Goal: Find specific page/section: Find specific page/section

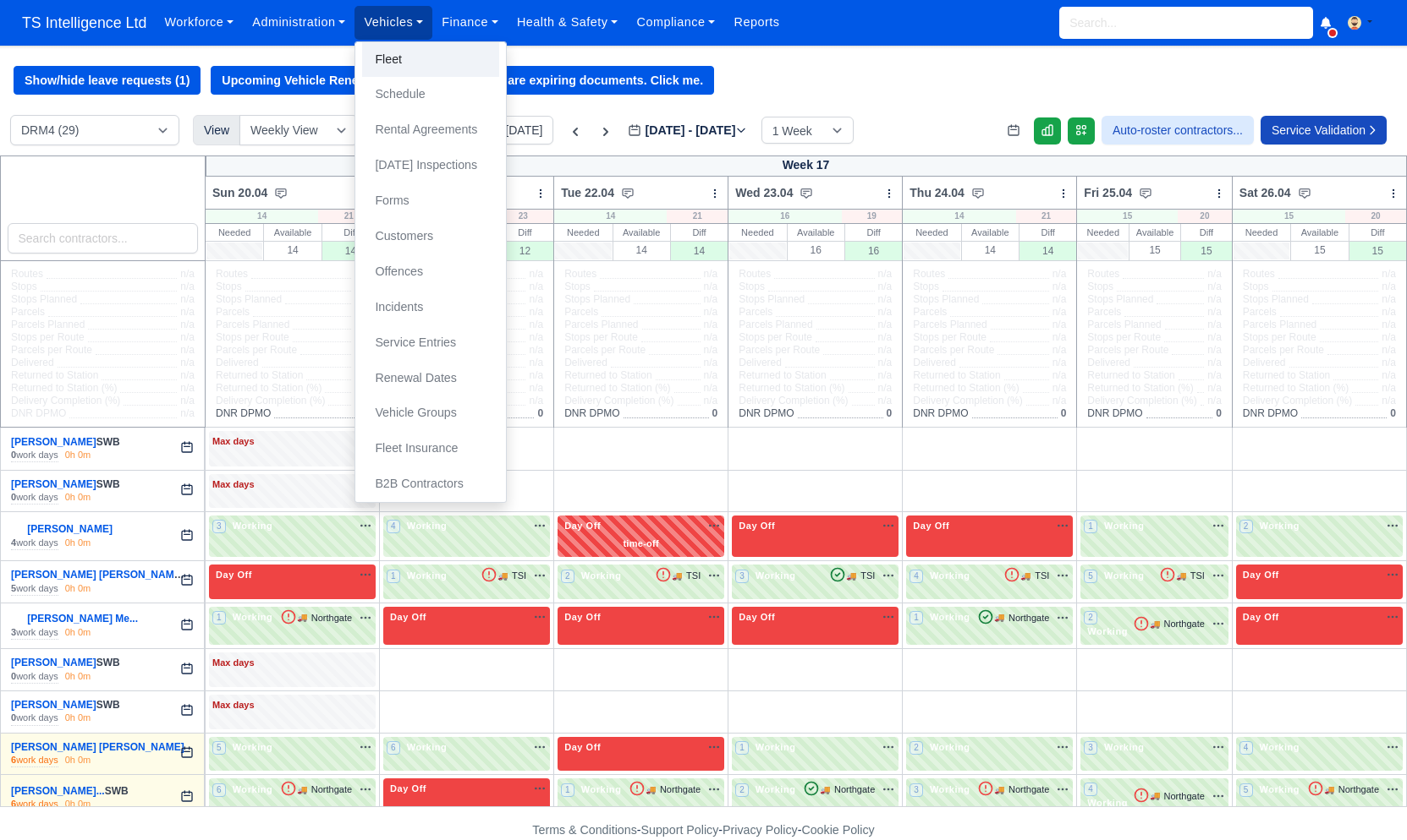
click at [397, 59] on link "Fleet" at bounding box center [430, 60] width 137 height 36
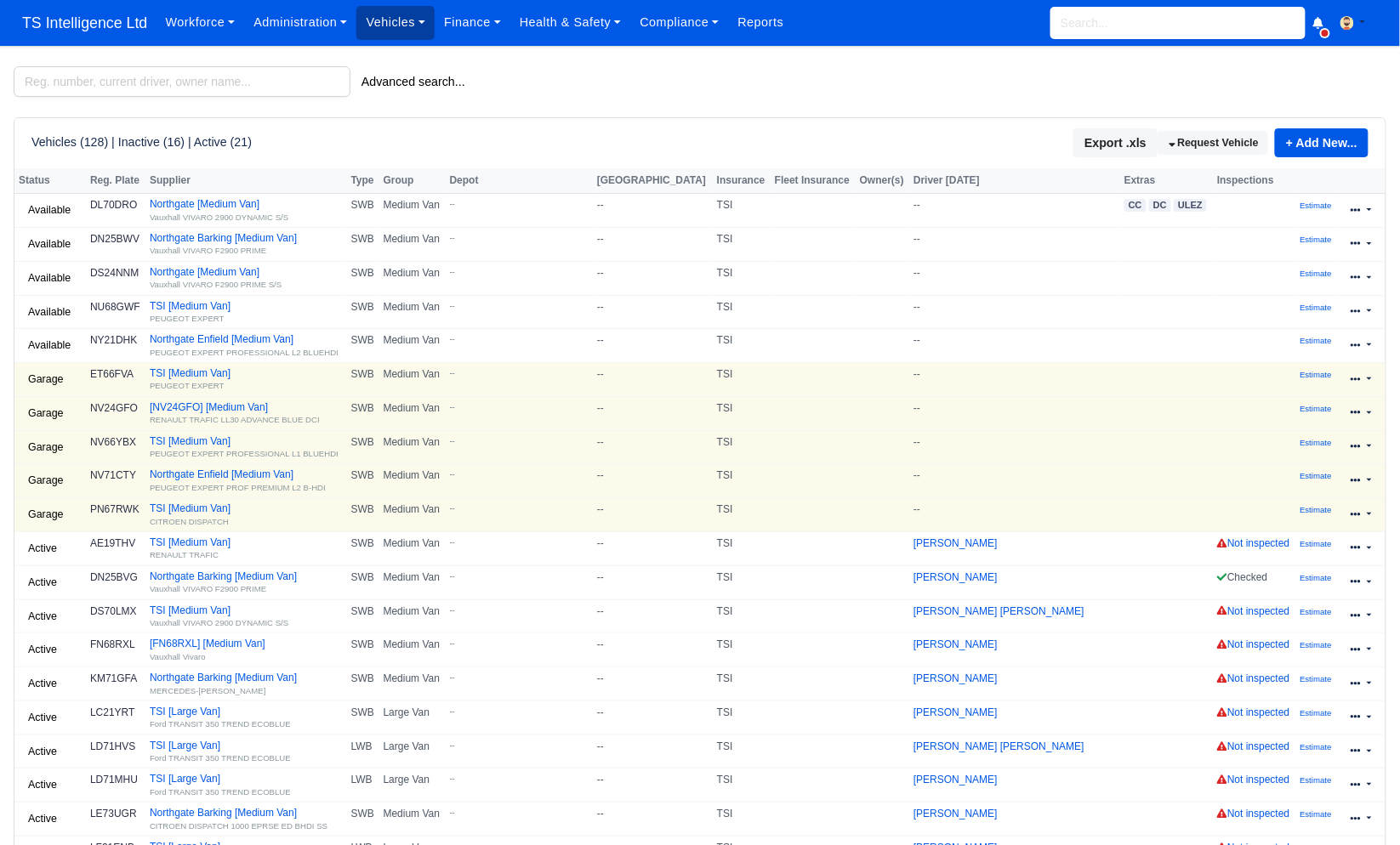
click at [380, 19] on link "Vehicles" at bounding box center [395, 22] width 78 height 33
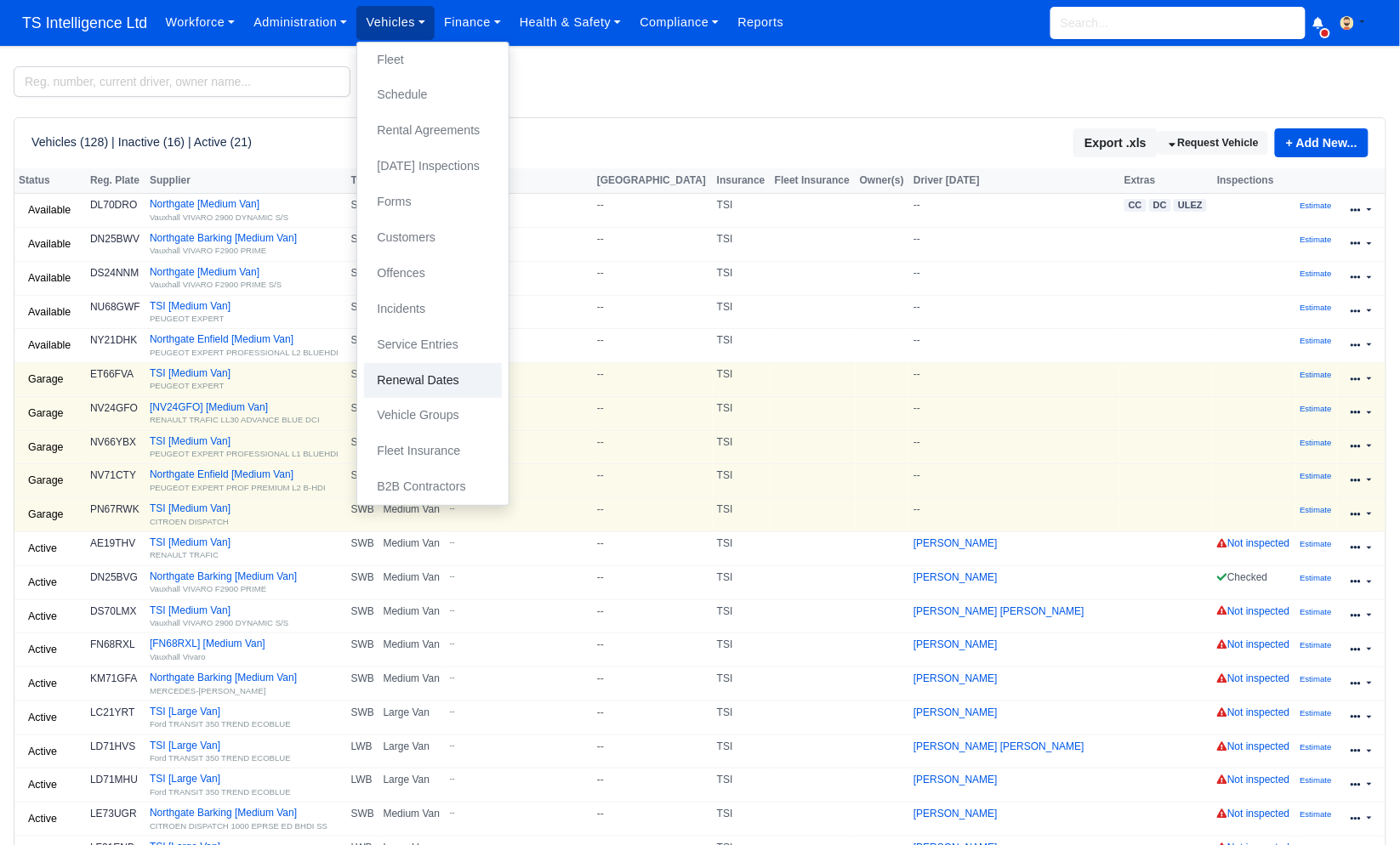
click at [423, 377] on link "Renewal Dates" at bounding box center [433, 381] width 138 height 36
